Goal: Task Accomplishment & Management: Complete application form

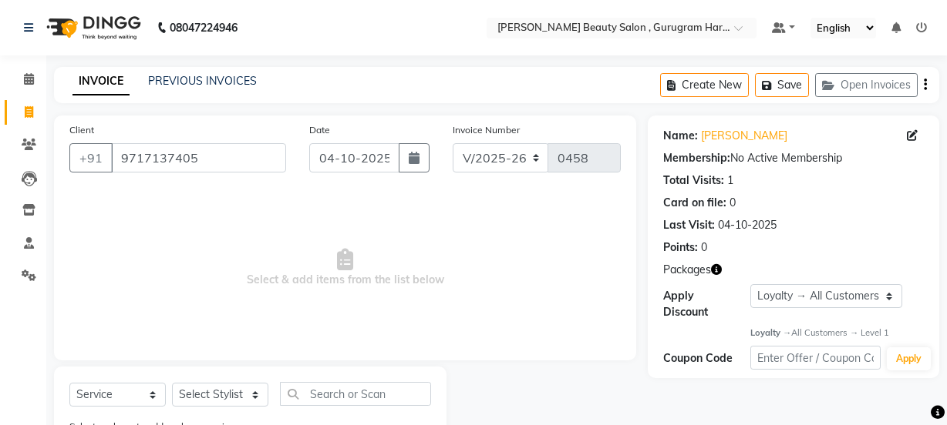
select select "9017"
select select "service"
select select "1: Object"
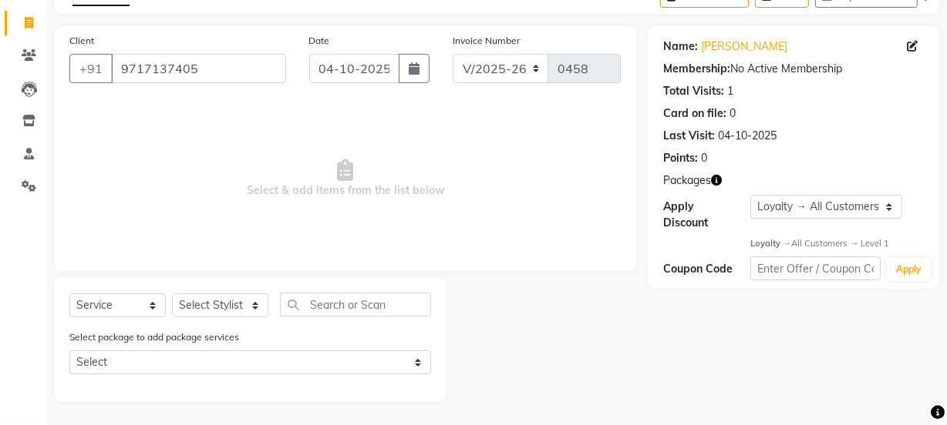
select select "91699"
click at [172, 294] on select "Select Stylist [PERSON_NAME] [PERSON_NAME] [PERSON_NAME] Manager [PERSON_NAME] …" at bounding box center [220, 306] width 96 height 24
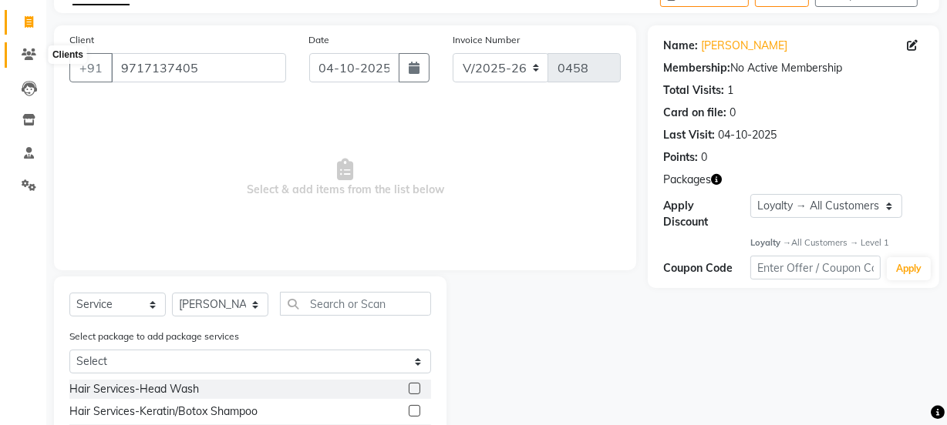
click at [20, 52] on span at bounding box center [28, 55] width 27 height 18
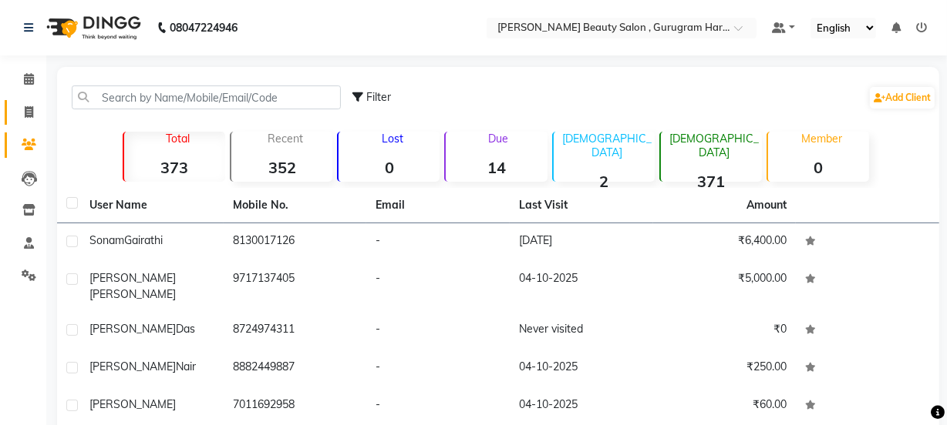
drag, startPoint x: 26, startPoint y: 114, endPoint x: 39, endPoint y: 113, distance: 12.4
click at [26, 113] on icon at bounding box center [29, 112] width 8 height 12
select select "service"
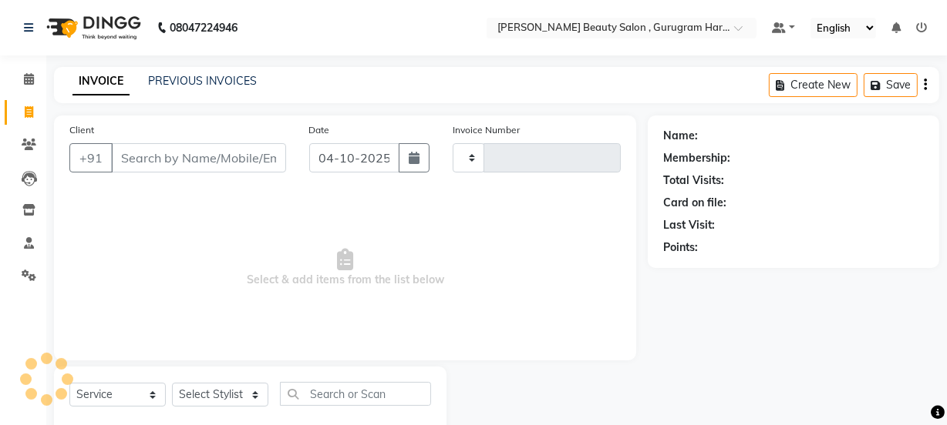
type input "0458"
select select "9017"
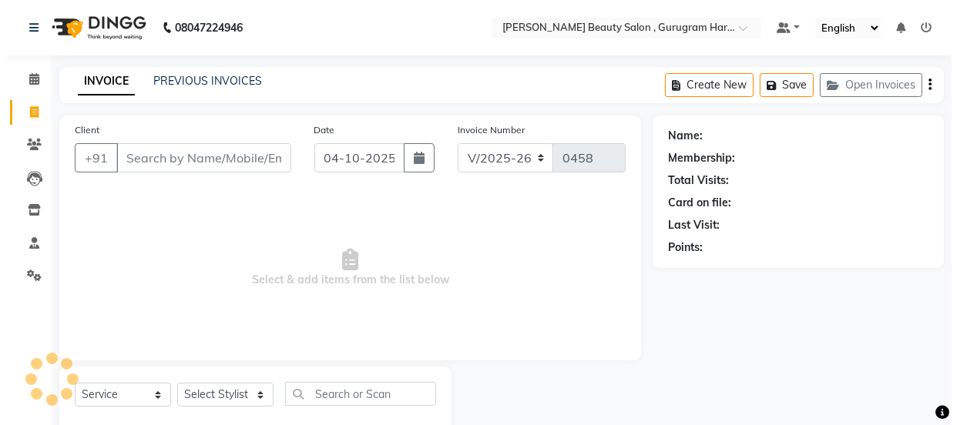
scroll to position [39, 0]
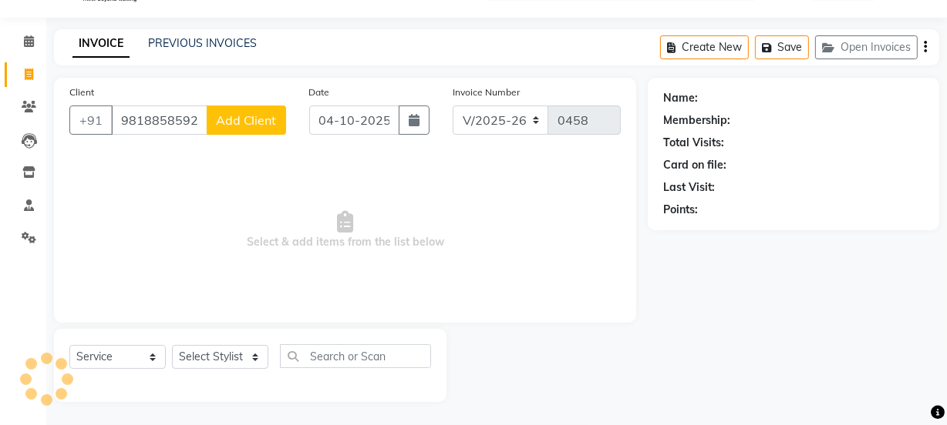
type input "9818858592"
click at [247, 120] on span "Add Client" at bounding box center [246, 120] width 61 height 15
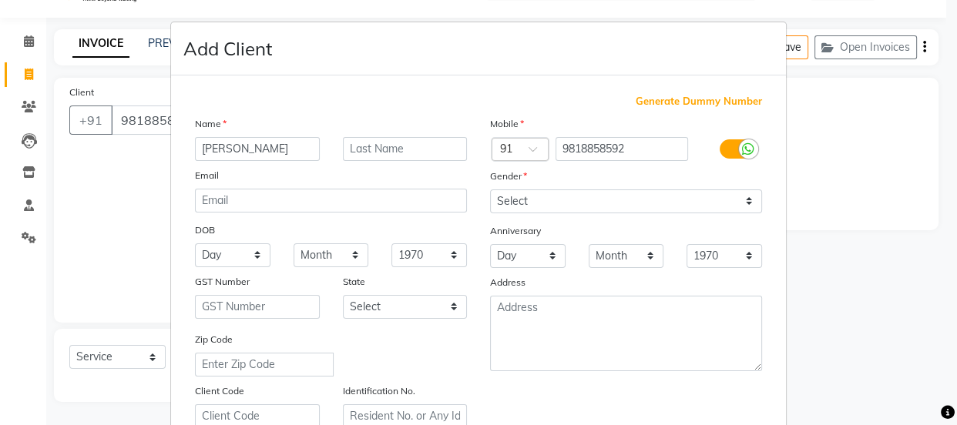
type input "[PERSON_NAME]"
click at [372, 154] on input "text" at bounding box center [405, 149] width 125 height 24
type input "[DEMOGRAPHIC_DATA]"
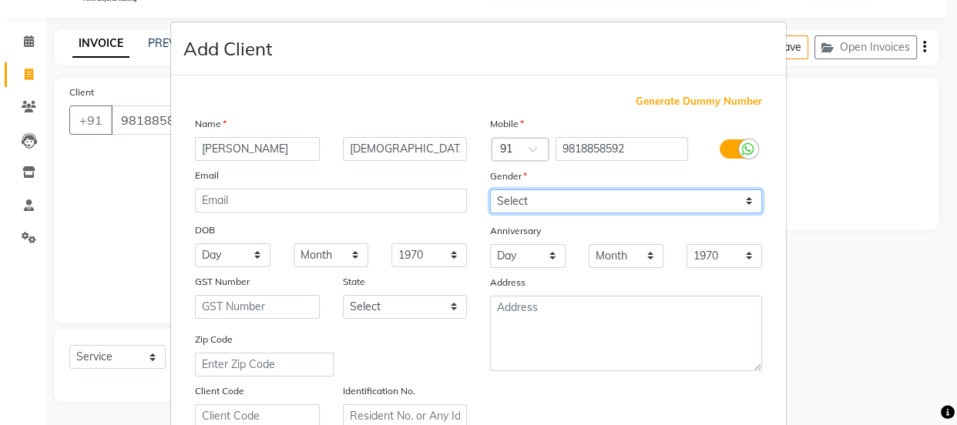
click at [545, 199] on select "Select [DEMOGRAPHIC_DATA] [DEMOGRAPHIC_DATA] Other Prefer Not To Say" at bounding box center [626, 202] width 272 height 24
select select "[DEMOGRAPHIC_DATA]"
click at [490, 190] on select "Select [DEMOGRAPHIC_DATA] [DEMOGRAPHIC_DATA] Other Prefer Not To Say" at bounding box center [626, 202] width 272 height 24
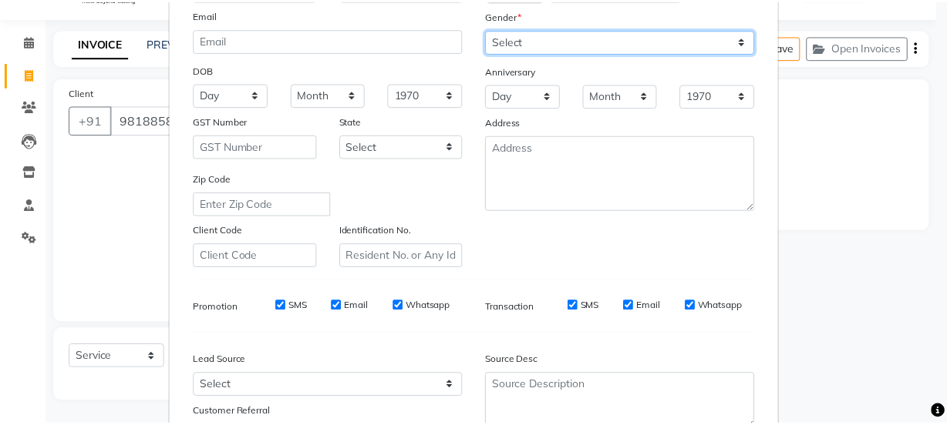
scroll to position [291, 0]
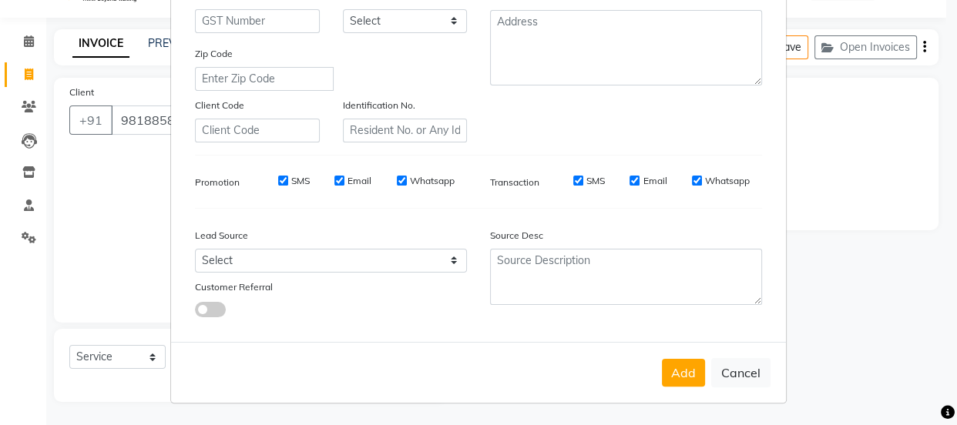
click at [698, 365] on button "Add" at bounding box center [683, 373] width 43 height 28
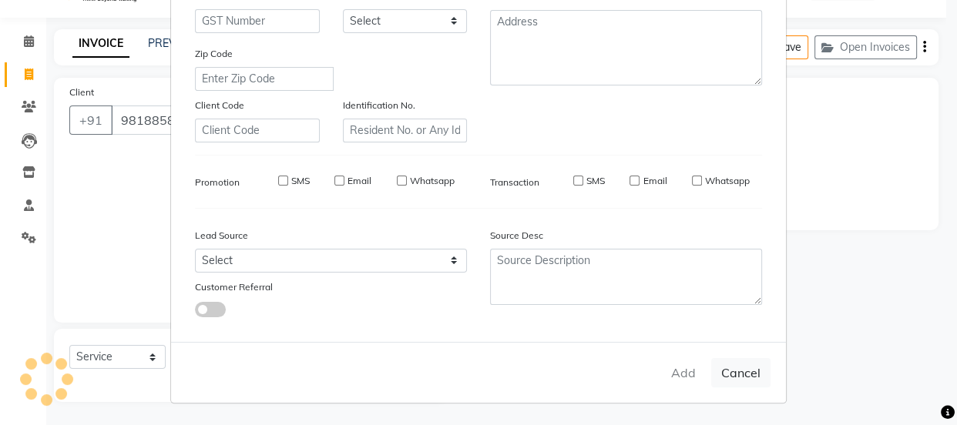
select select
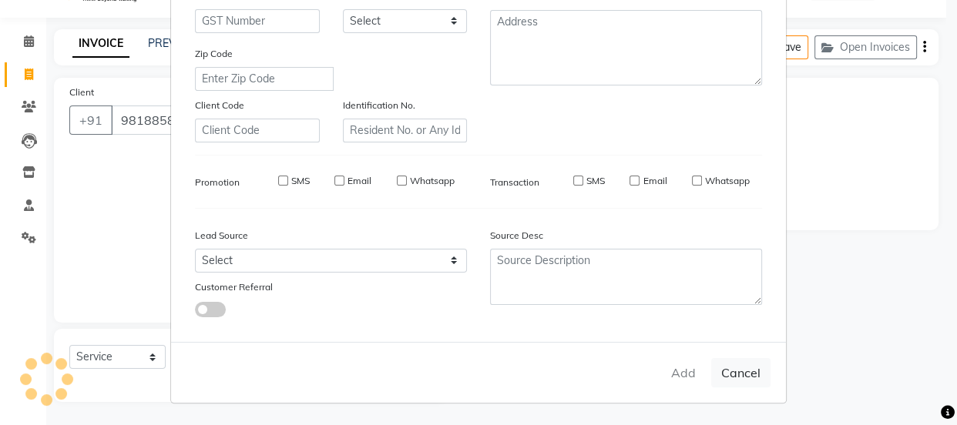
select select
checkbox input "false"
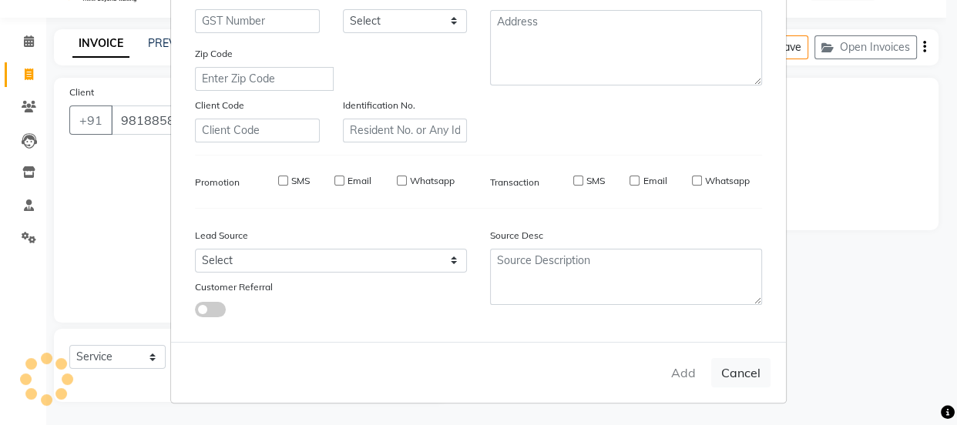
checkbox input "false"
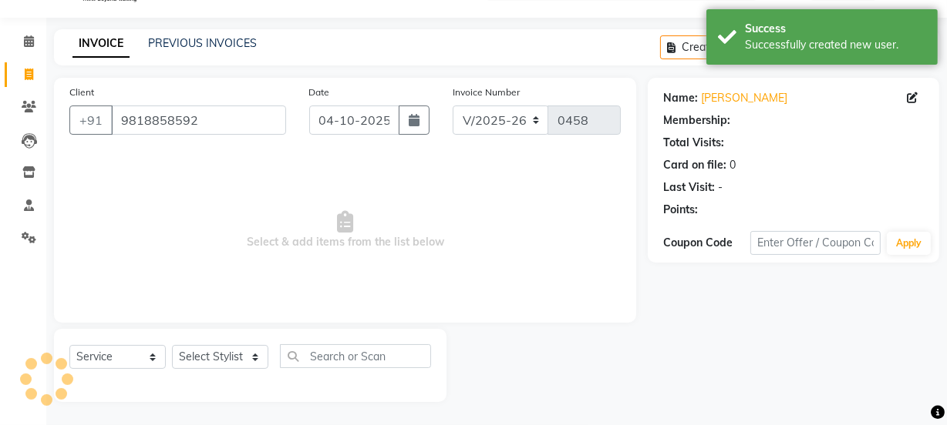
select select "1: Object"
